Goal: Navigation & Orientation: Understand site structure

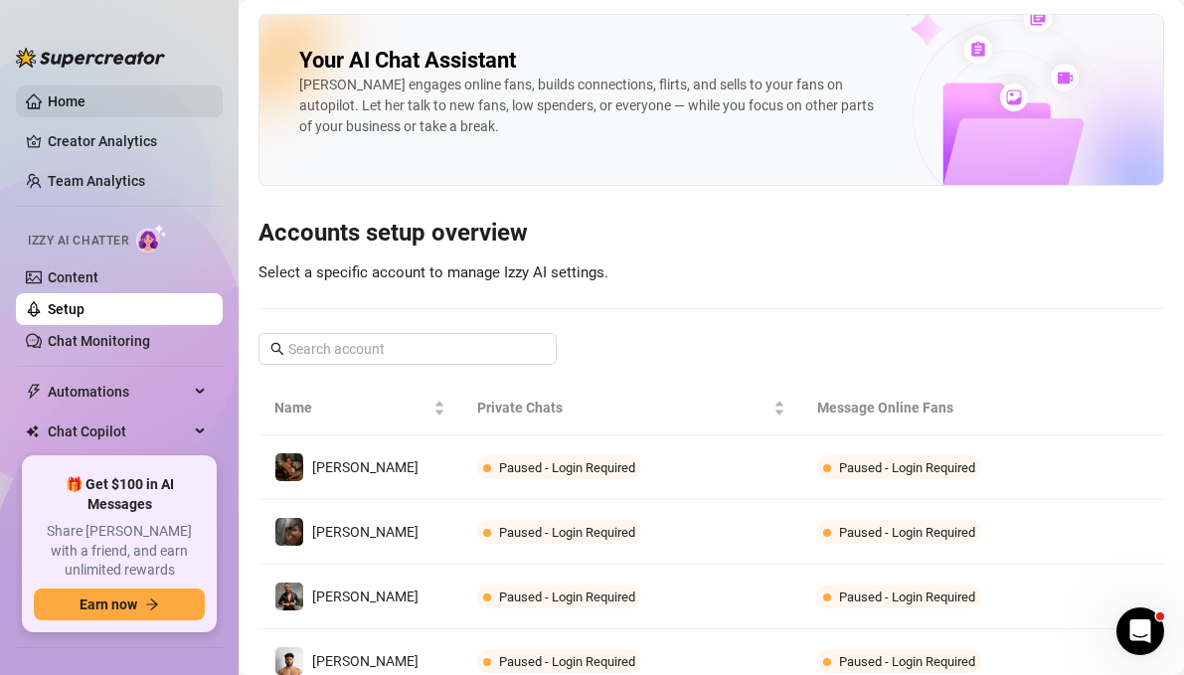
click at [85, 109] on link "Home" at bounding box center [67, 101] width 38 height 16
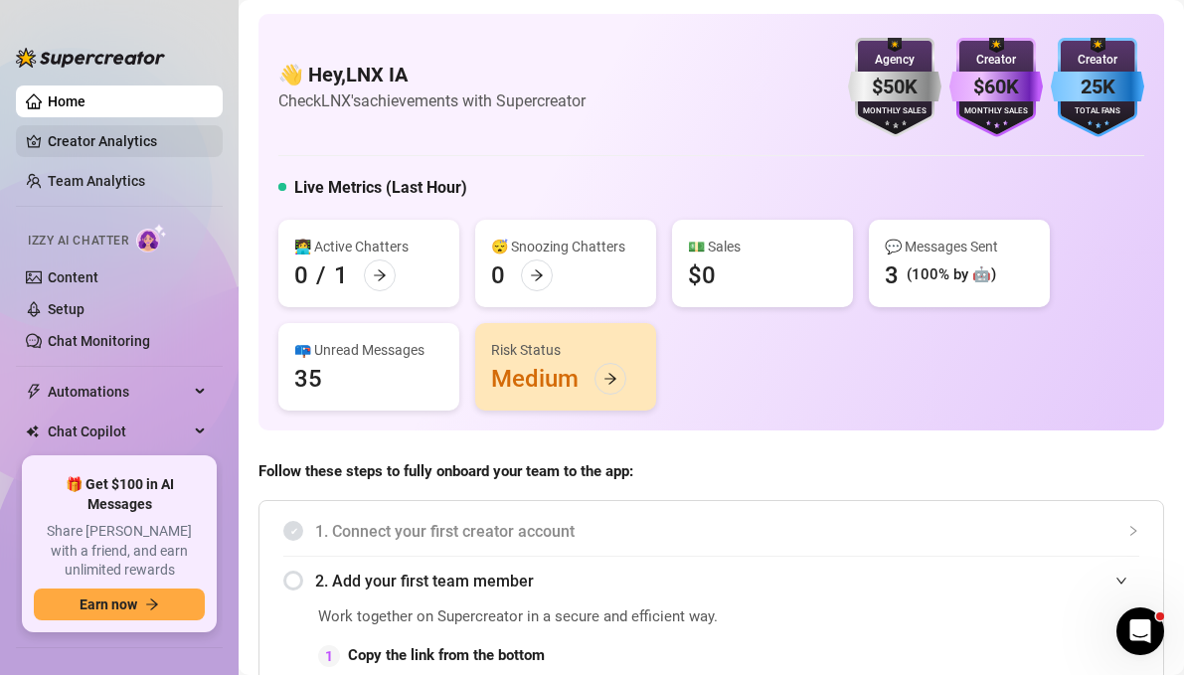
click at [146, 140] on link "Creator Analytics" at bounding box center [127, 141] width 159 height 32
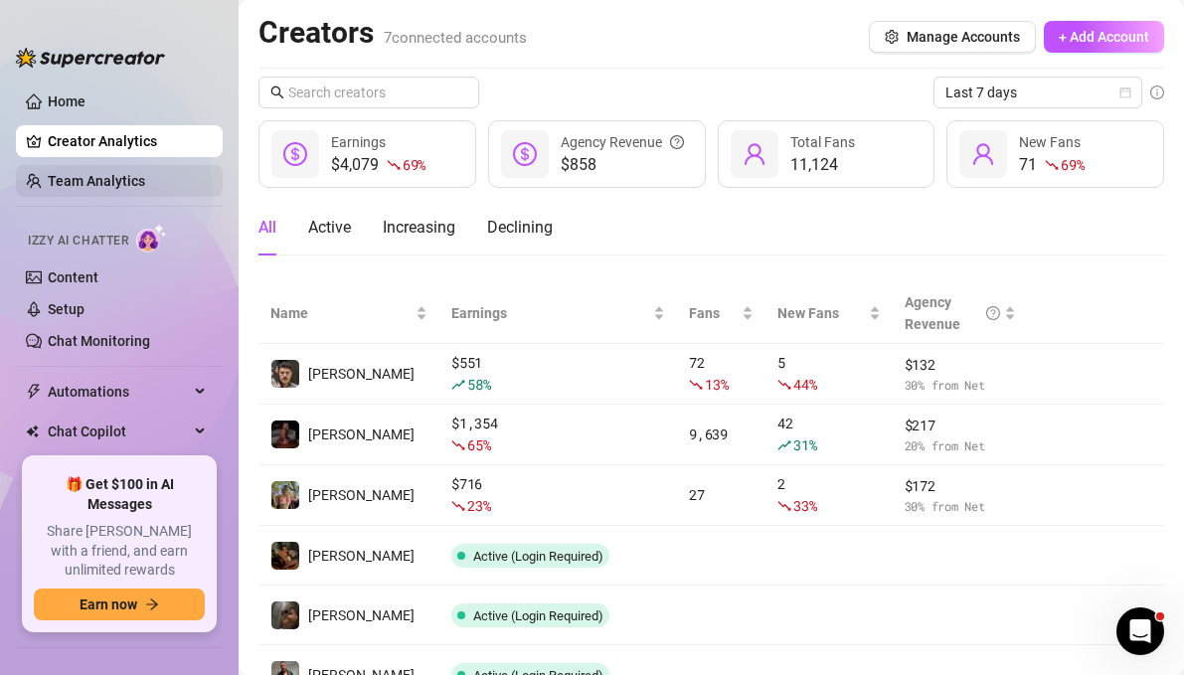
click at [133, 183] on link "Team Analytics" at bounding box center [96, 181] width 97 height 16
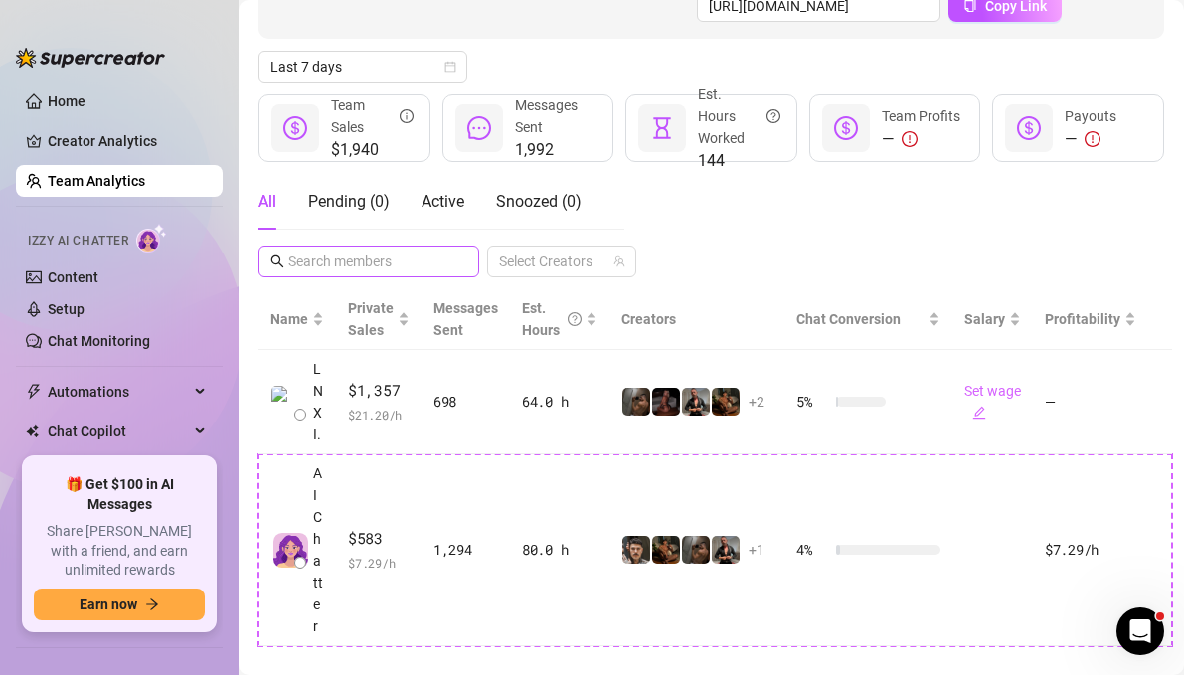
scroll to position [224, 0]
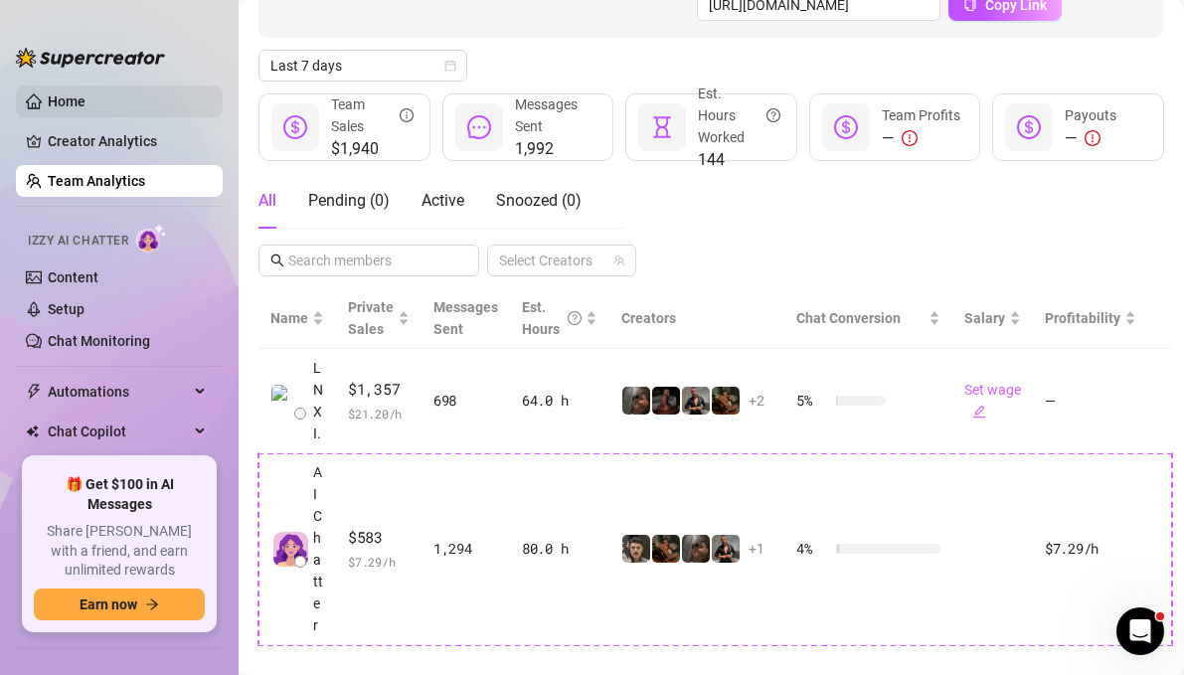
click at [85, 101] on link "Home" at bounding box center [67, 101] width 38 height 16
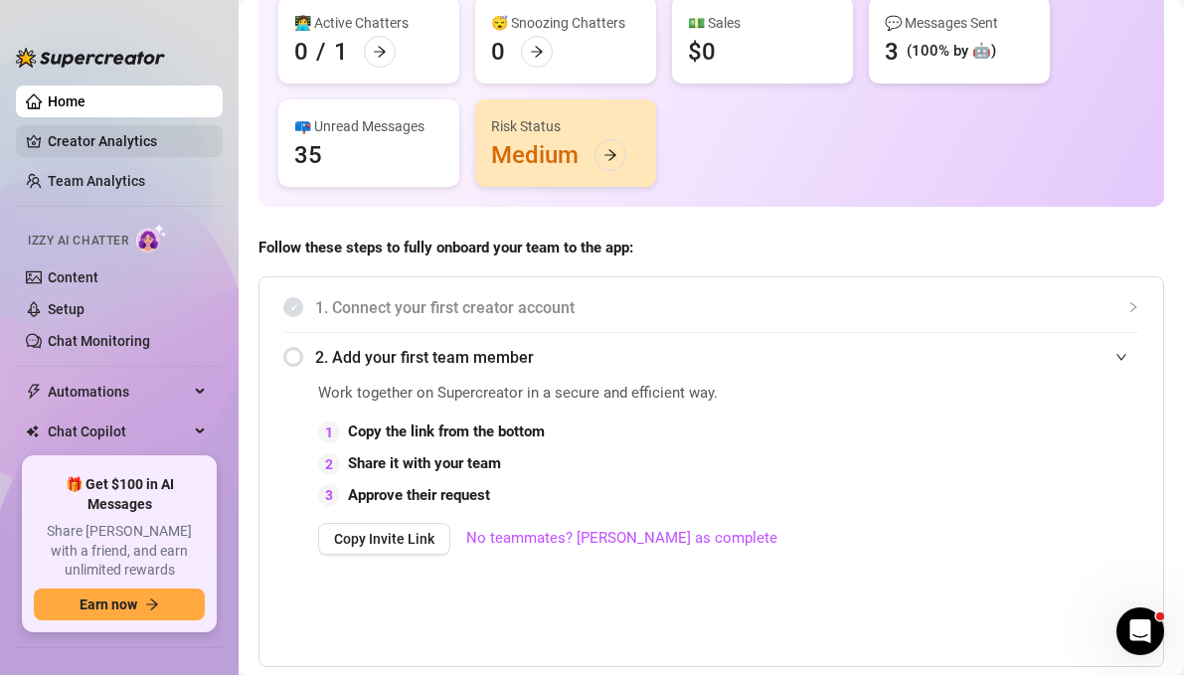
click at [144, 148] on link "Creator Analytics" at bounding box center [127, 141] width 159 height 32
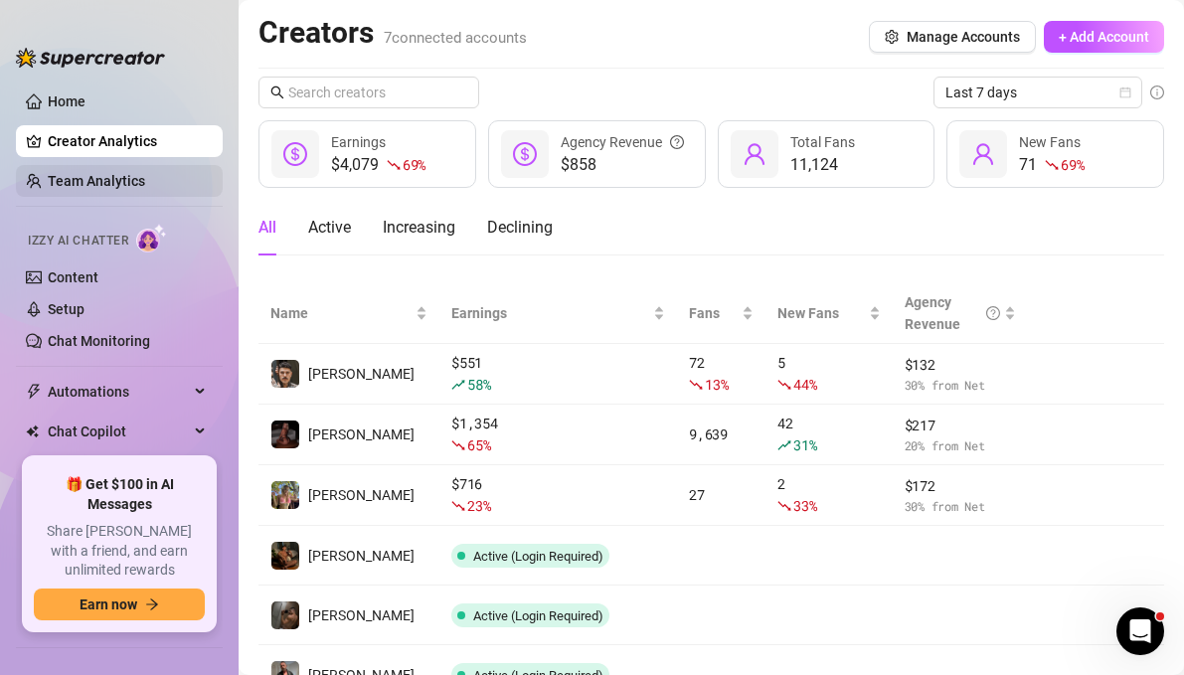
click at [145, 180] on link "Team Analytics" at bounding box center [96, 181] width 97 height 16
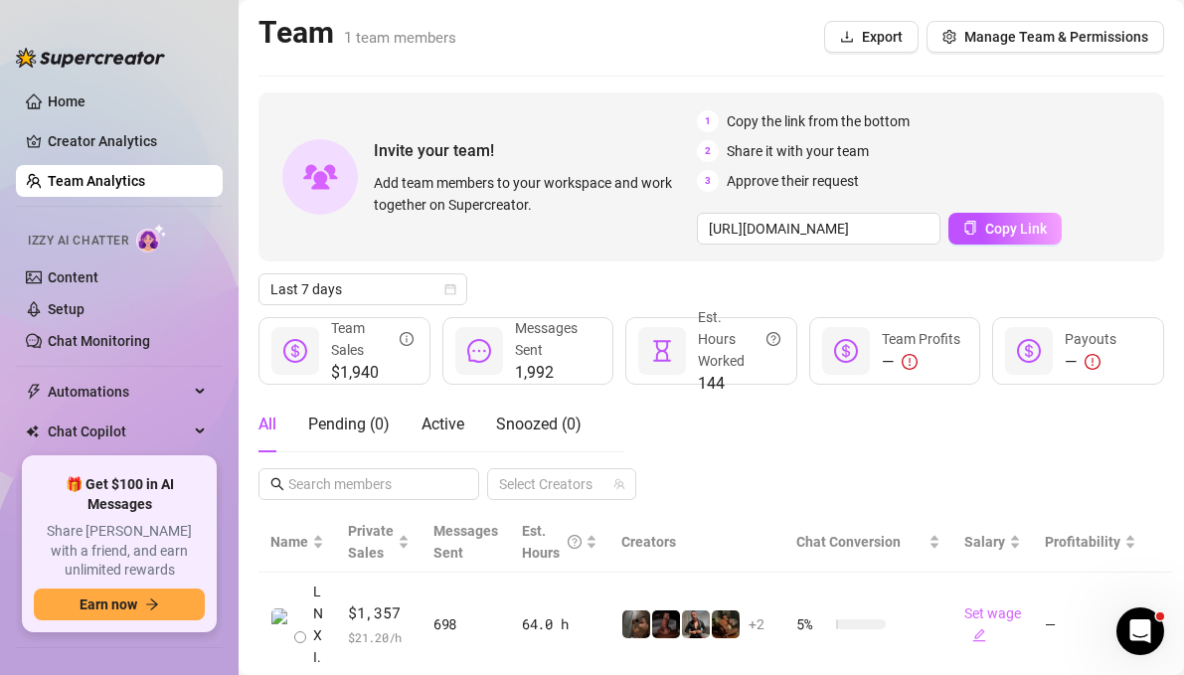
scroll to position [253, 0]
